Goal: Task Accomplishment & Management: Use online tool/utility

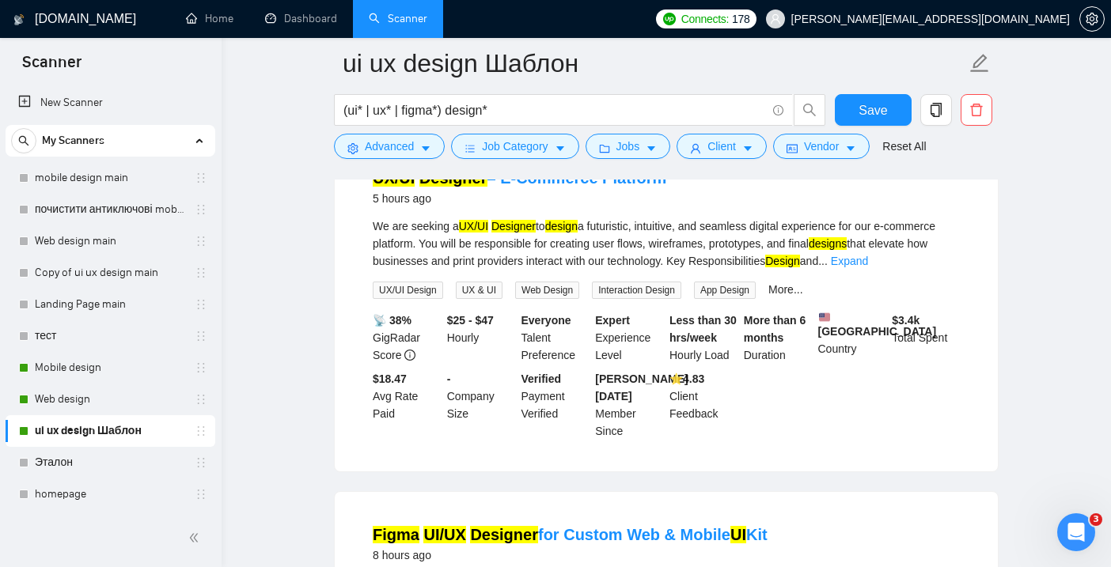
scroll to position [1201, 0]
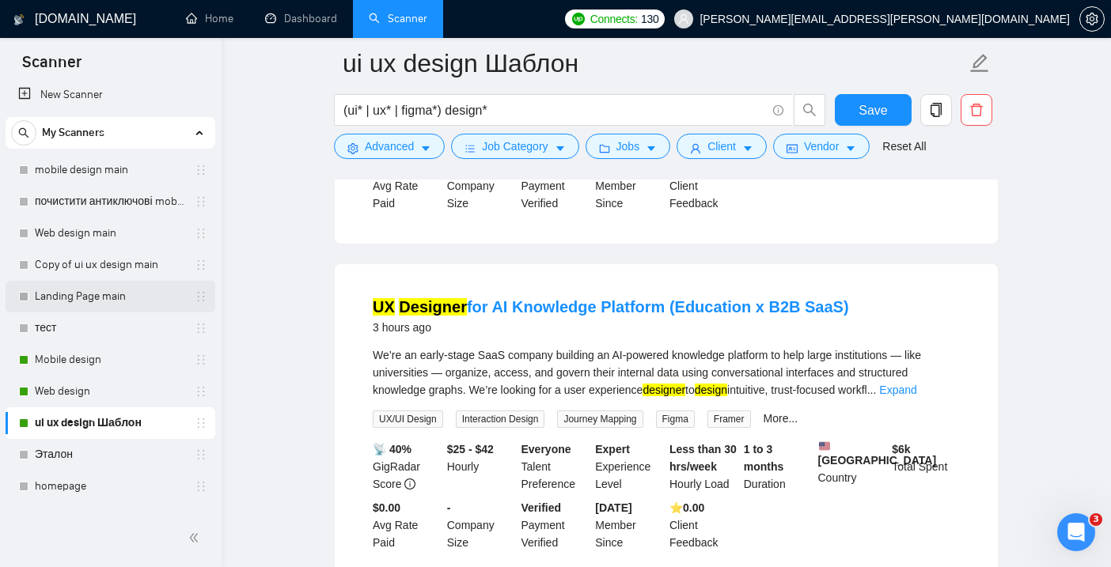
scroll to position [7, 0]
click at [97, 266] on link "Copy of ui ux design main" at bounding box center [110, 266] width 150 height 32
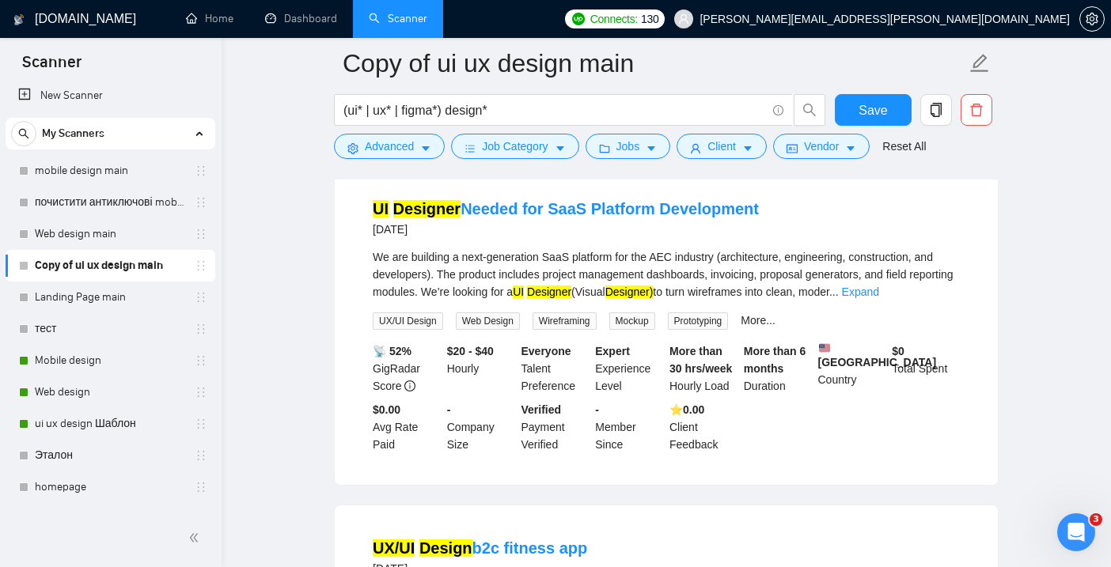
scroll to position [502, 0]
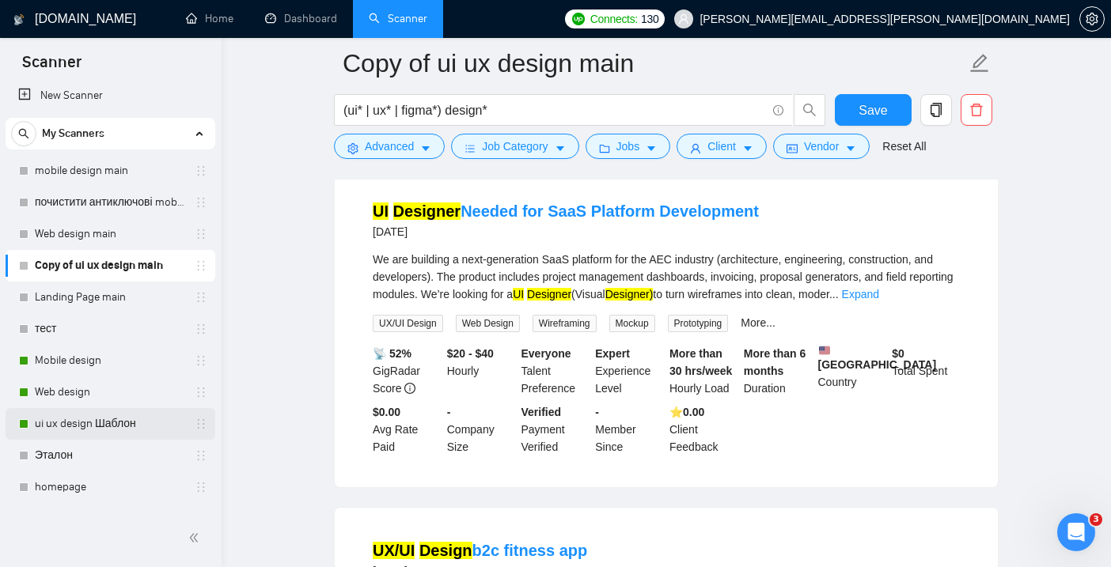
click at [95, 426] on link "ui ux design Шаблон" at bounding box center [110, 424] width 150 height 32
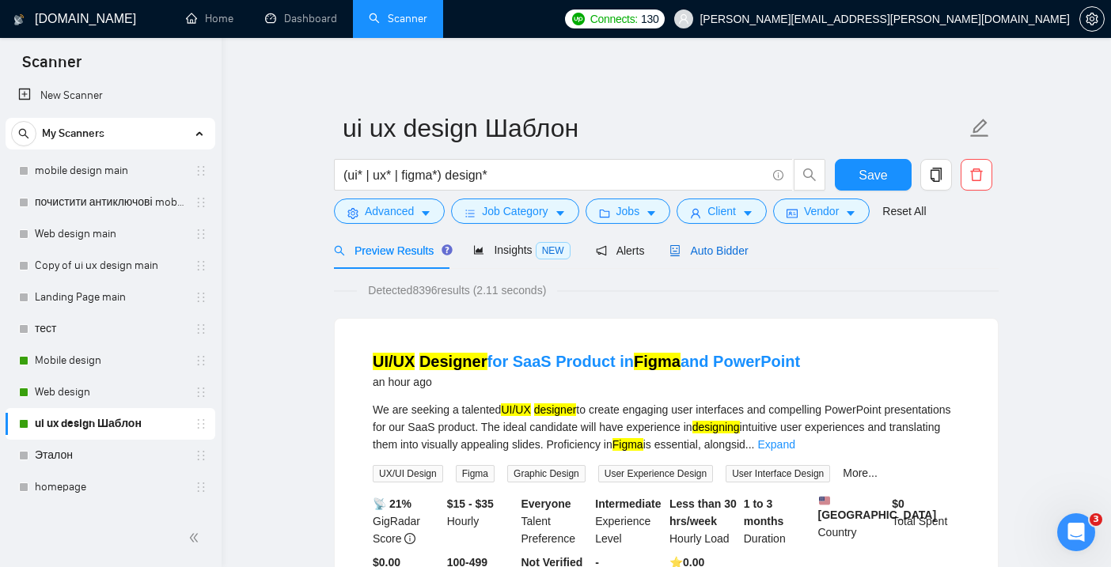
click at [702, 246] on span "Auto Bidder" at bounding box center [708, 250] width 78 height 13
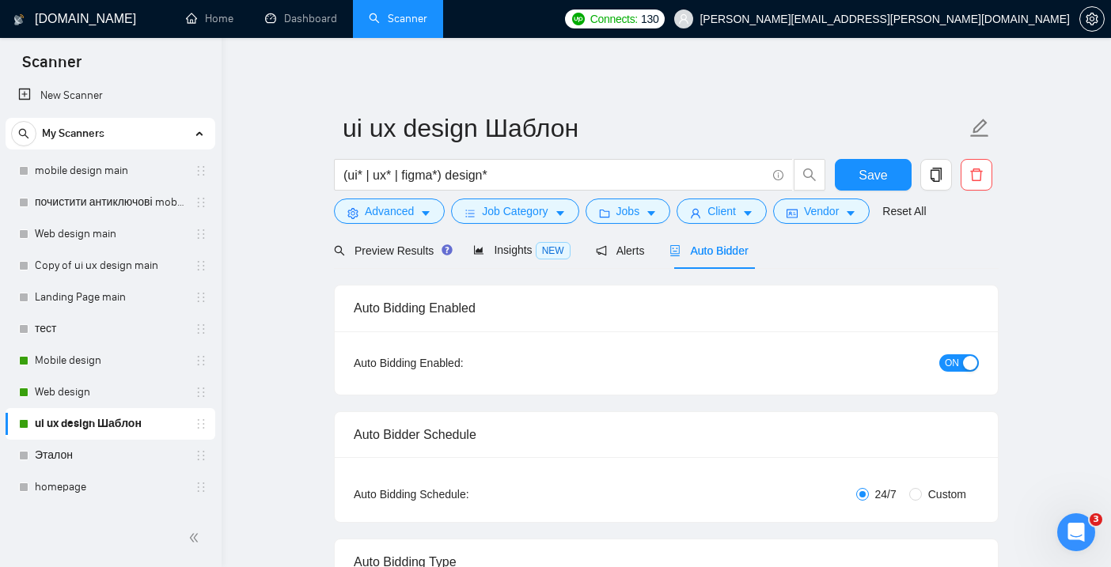
checkbox input "true"
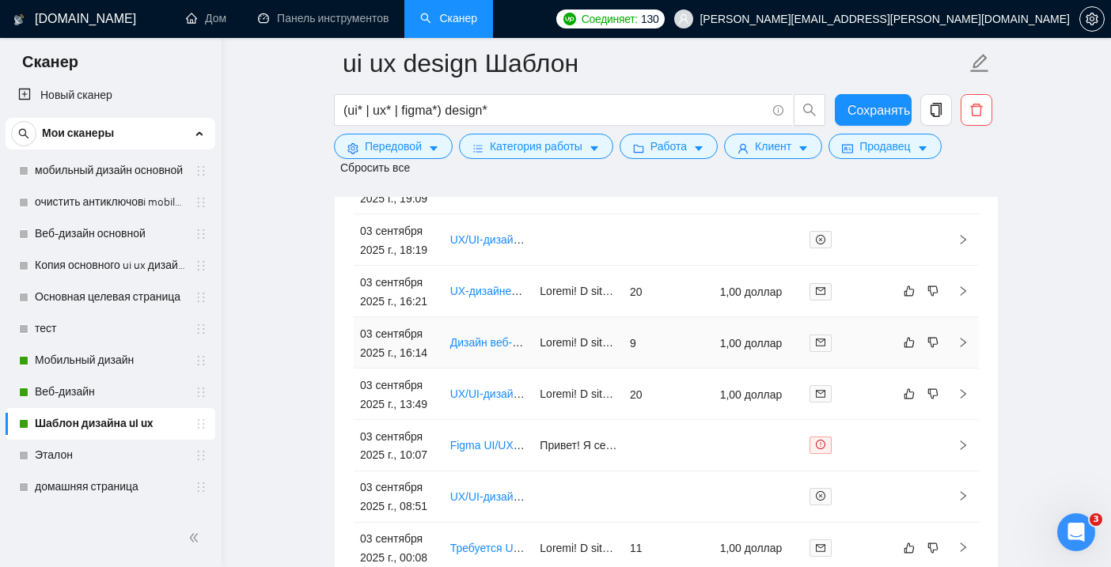
scroll to position [4423, 0]
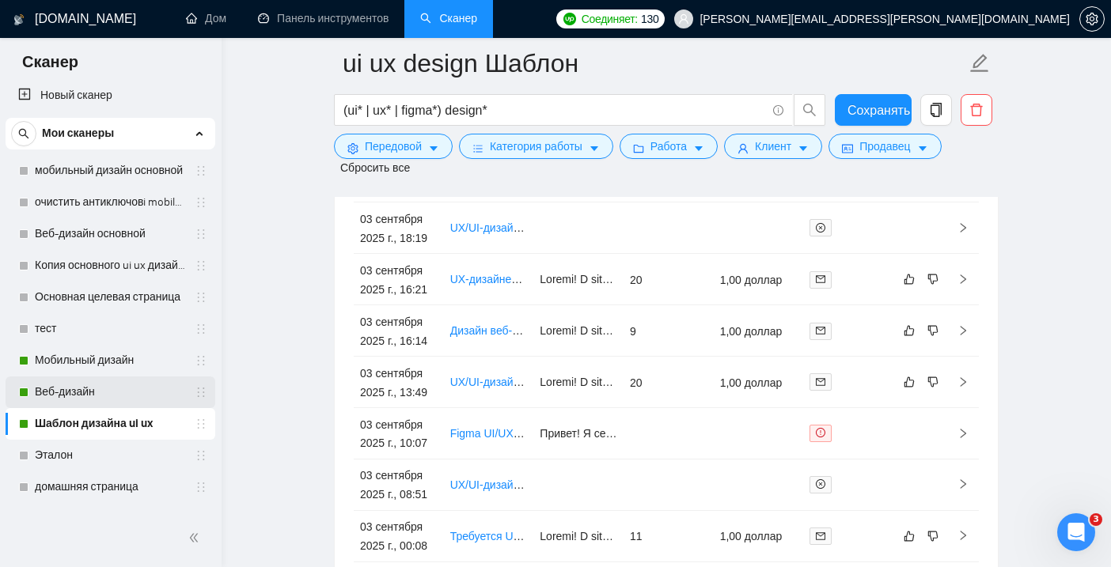
click at [103, 396] on link "Веб-дизайн" at bounding box center [110, 393] width 150 height 32
